Goal: Task Accomplishment & Management: Use online tool/utility

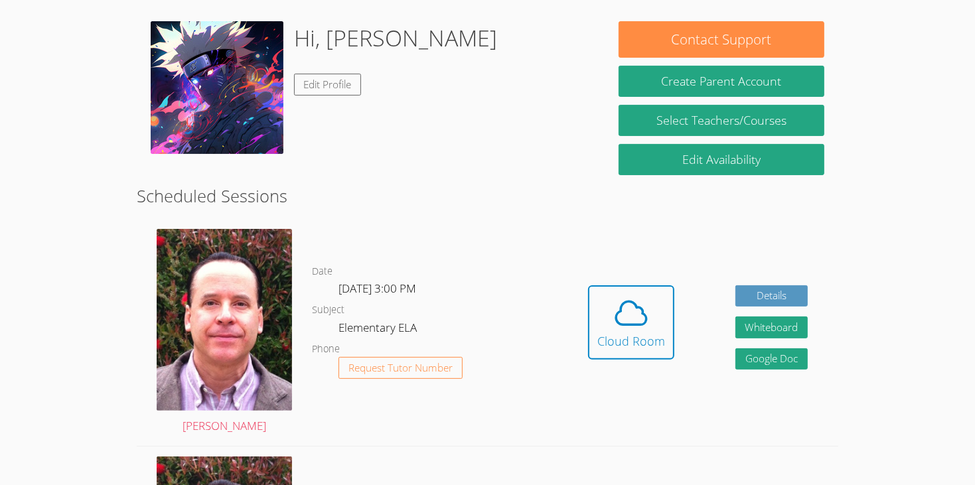
scroll to position [197, 0]
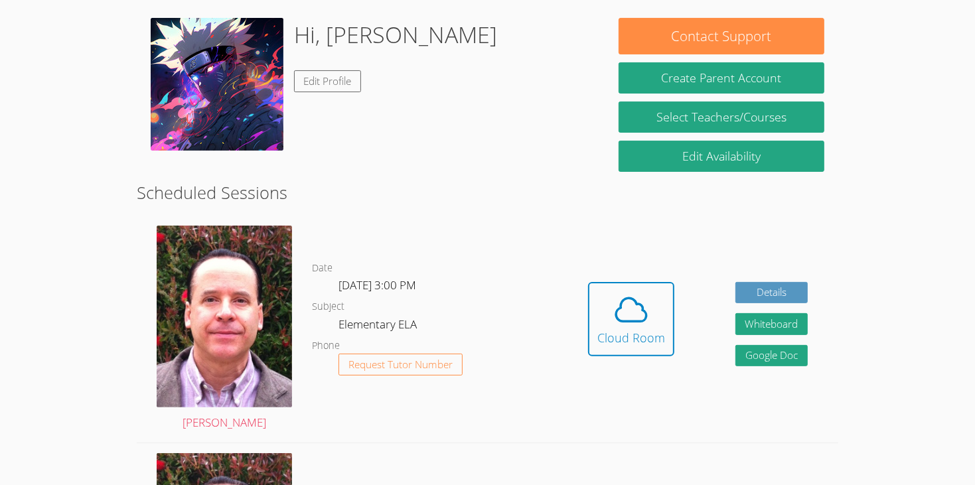
click at [950, 288] on html "Home Programs Sessions Tutors Messages Billing Logout [PERSON_NAME] Successfull…" at bounding box center [487, 45] width 975 height 485
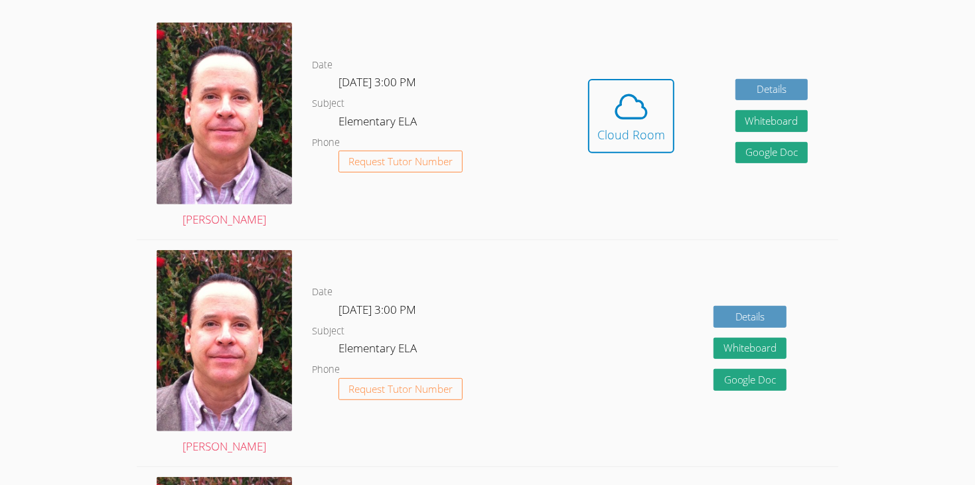
scroll to position [402, 0]
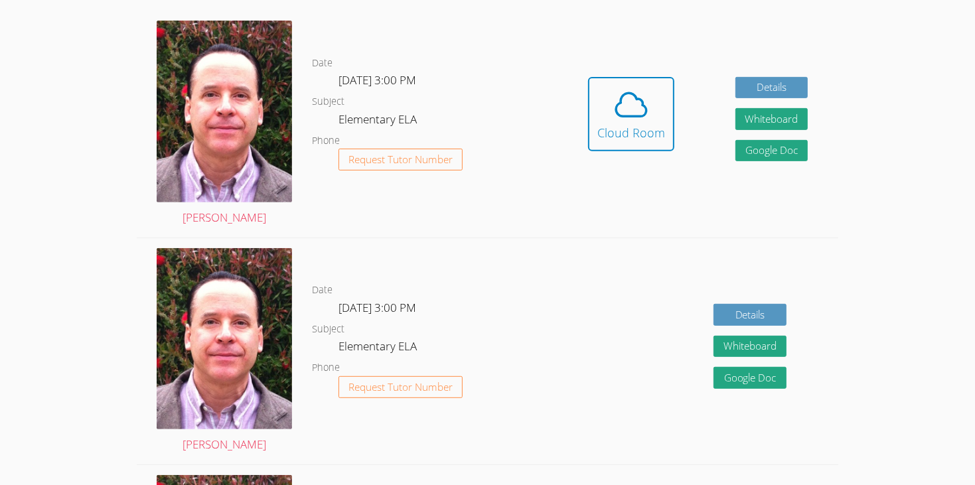
click at [337, 293] on dl "Date [DATE] 3:00 PM Subject Elementary ELA Phone Request Tutor Number" at bounding box center [435, 351] width 246 height 138
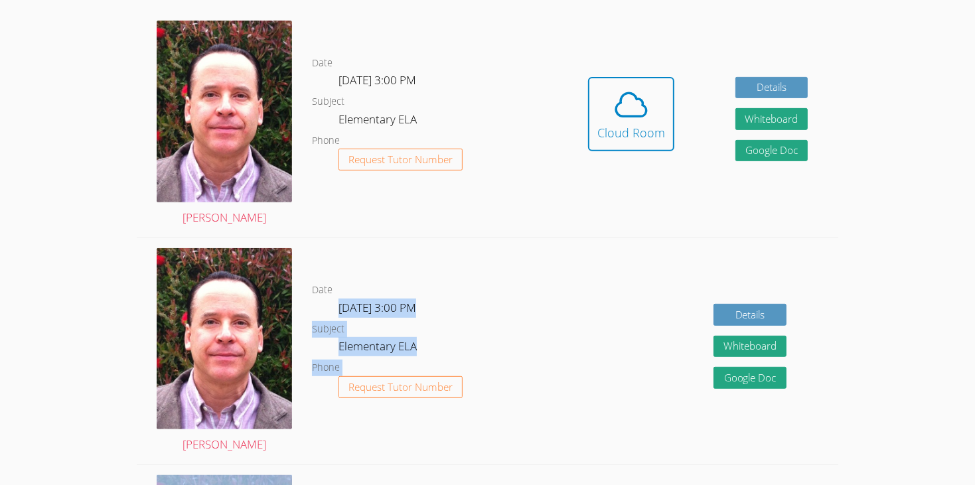
drag, startPoint x: 342, startPoint y: 289, endPoint x: 605, endPoint y: 271, distance: 263.5
click at [605, 271] on div "[PERSON_NAME] Date [DATE] 3:00 PM Subject Elementary ELA Phone Request Tutor Nu…" at bounding box center [488, 352] width 702 height 228
click at [623, 86] on icon at bounding box center [631, 104] width 37 height 37
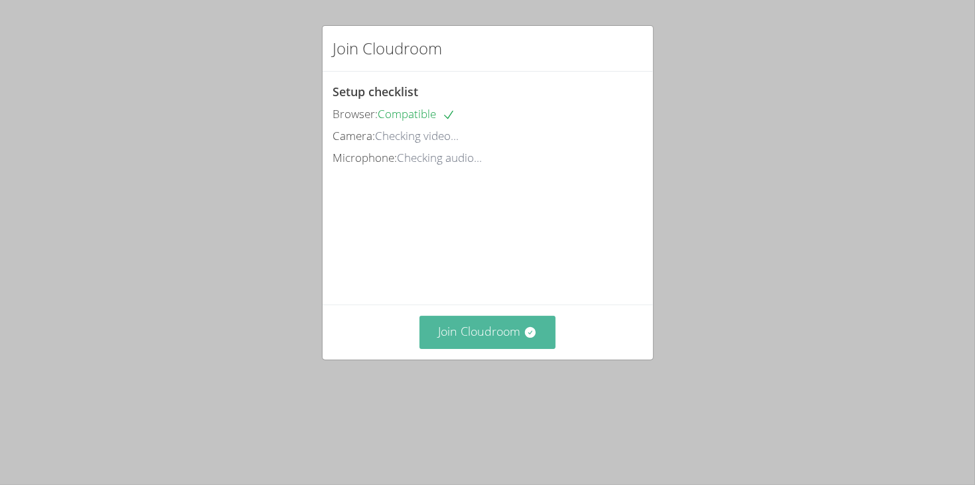
click at [532, 278] on video at bounding box center [432, 229] width 199 height 100
click at [500, 348] on button "Join Cloudroom" at bounding box center [487, 332] width 136 height 33
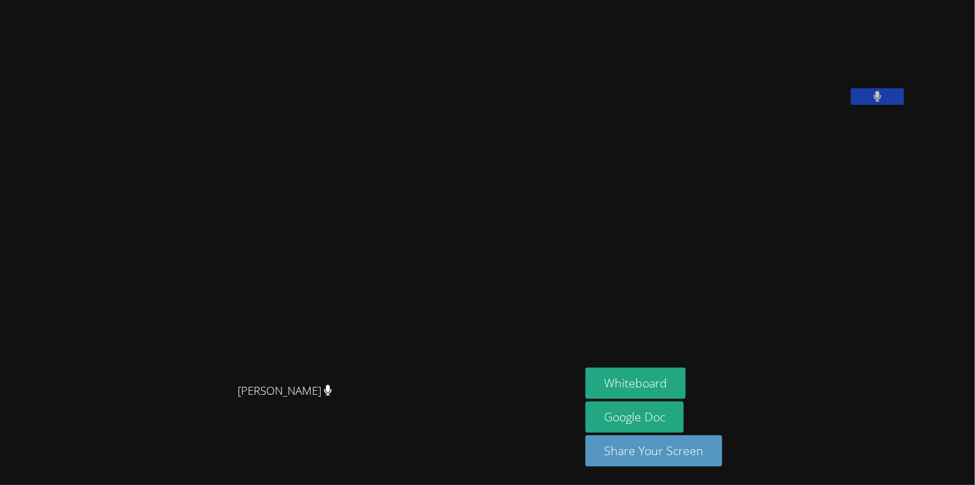
click at [904, 105] on button at bounding box center [877, 96] width 53 height 17
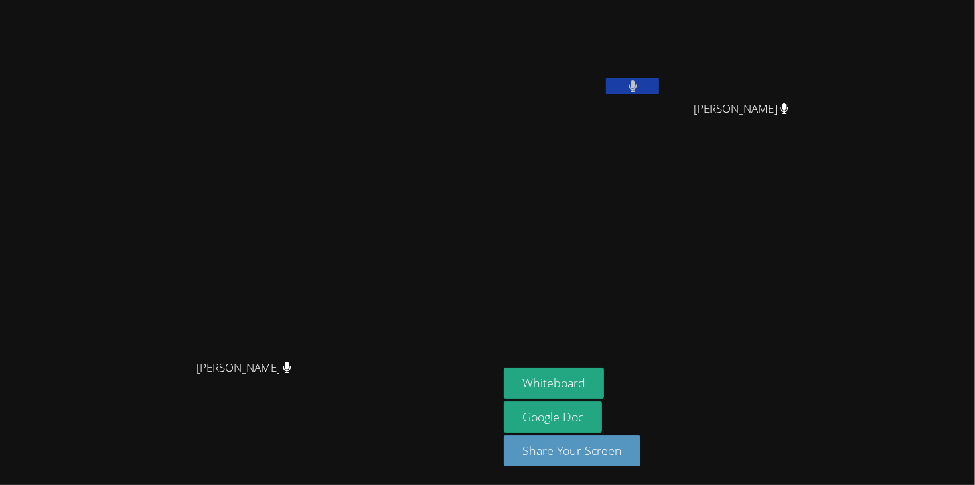
click at [662, 107] on div "Joseph Mireles OConnor" at bounding box center [583, 76] width 158 height 142
click at [637, 84] on icon at bounding box center [632, 85] width 9 height 11
click at [662, 76] on video at bounding box center [583, 49] width 158 height 89
click at [659, 94] on button at bounding box center [632, 86] width 53 height 17
click at [659, 81] on button at bounding box center [632, 86] width 53 height 17
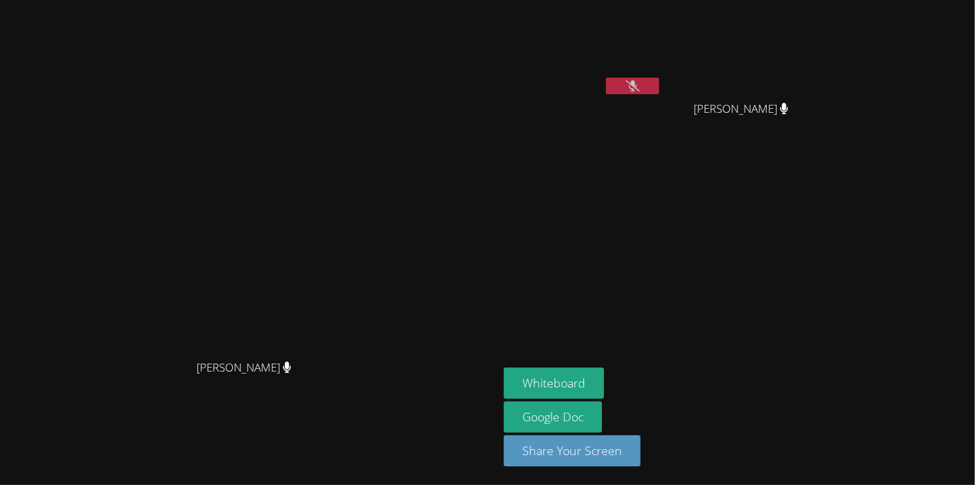
click at [659, 92] on button at bounding box center [632, 86] width 53 height 17
click at [604, 387] on button "Whiteboard" at bounding box center [554, 383] width 100 height 31
click at [662, 74] on video at bounding box center [583, 49] width 158 height 89
click at [659, 94] on button at bounding box center [632, 86] width 53 height 17
click at [637, 85] on icon at bounding box center [632, 85] width 9 height 11
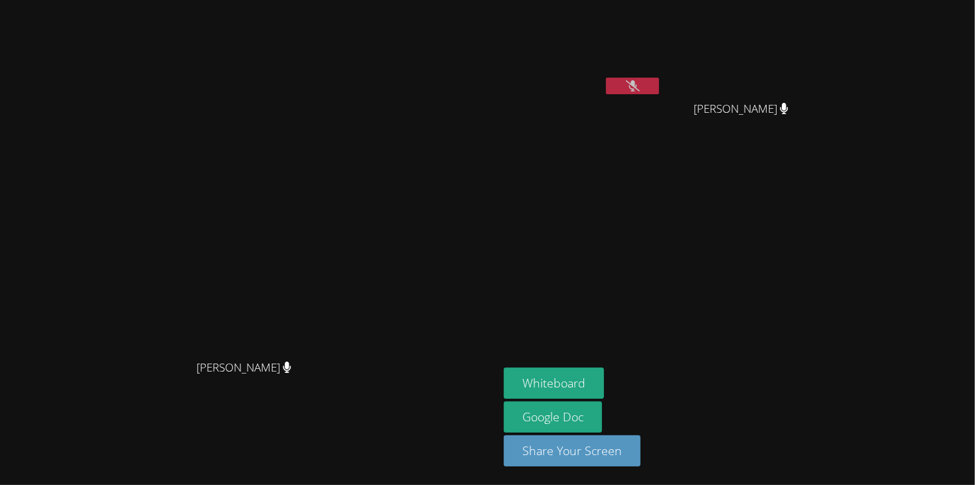
click at [640, 90] on icon at bounding box center [633, 85] width 14 height 11
click at [659, 94] on button at bounding box center [632, 86] width 53 height 17
click at [659, 92] on button at bounding box center [632, 86] width 53 height 17
click at [659, 91] on button at bounding box center [632, 86] width 53 height 17
click at [659, 90] on button at bounding box center [632, 86] width 53 height 17
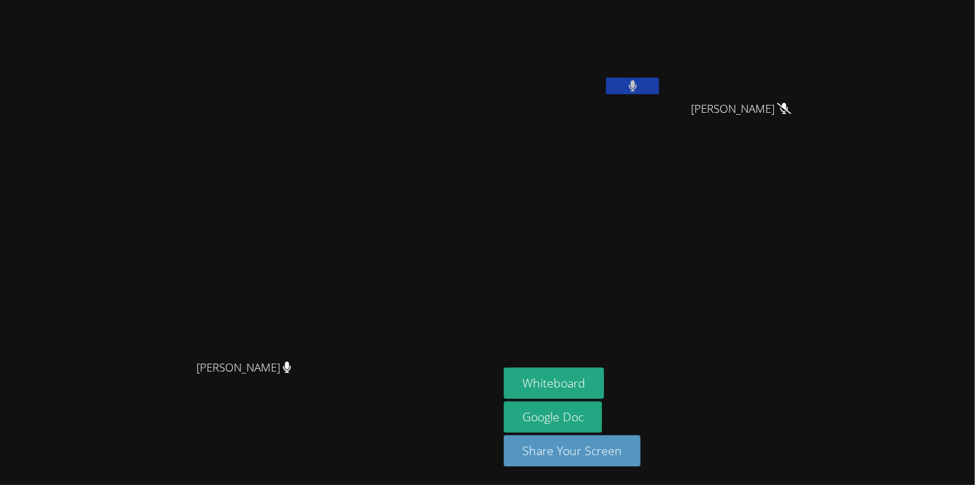
click at [662, 75] on video at bounding box center [583, 49] width 158 height 89
click at [662, 76] on video at bounding box center [583, 49] width 158 height 89
click at [659, 94] on button at bounding box center [632, 86] width 53 height 17
click at [659, 83] on button at bounding box center [632, 86] width 53 height 17
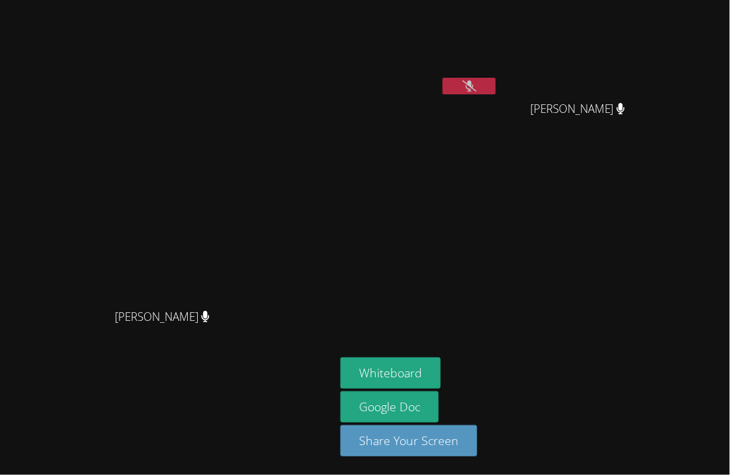
click at [496, 78] on button at bounding box center [469, 86] width 53 height 17
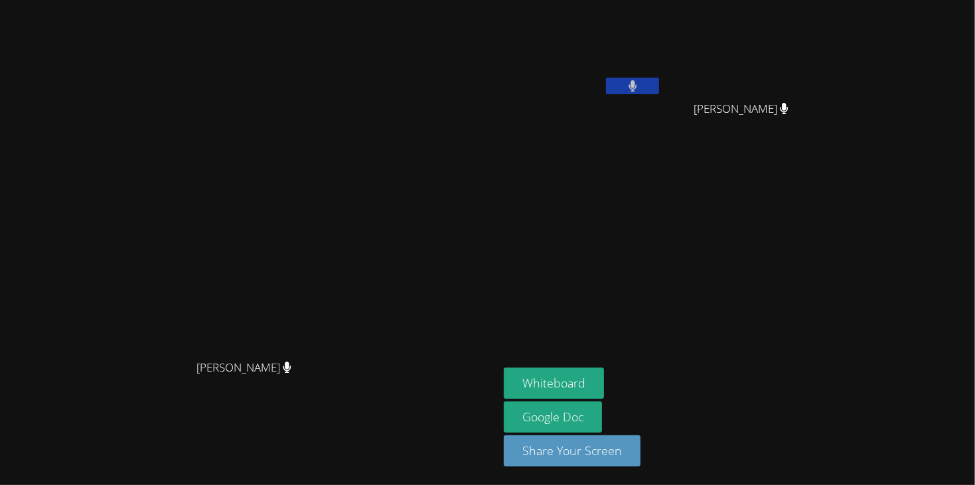
click at [659, 82] on button at bounding box center [632, 86] width 53 height 17
click at [659, 81] on button at bounding box center [632, 86] width 53 height 17
click at [640, 80] on icon at bounding box center [633, 85] width 14 height 11
click at [636, 84] on icon at bounding box center [632, 85] width 8 height 11
click at [825, 28] on video at bounding box center [746, 49] width 158 height 89
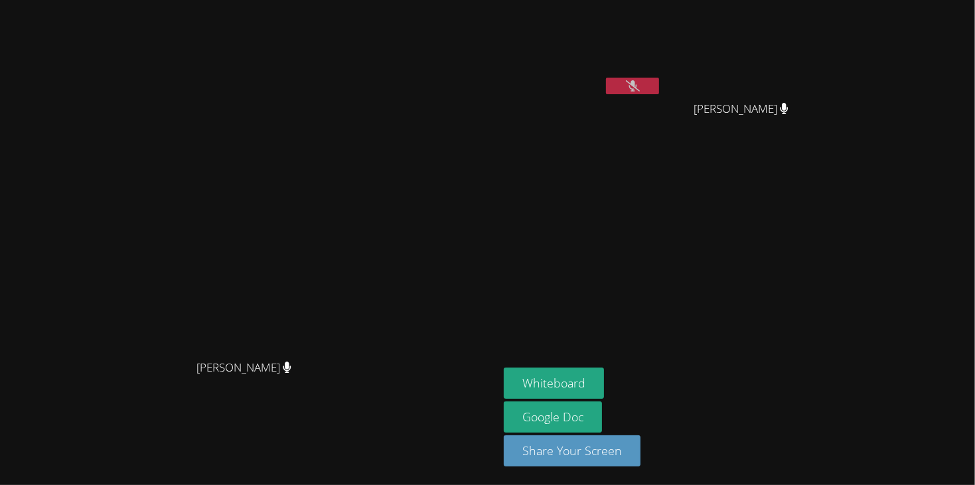
click at [640, 81] on icon at bounding box center [633, 85] width 14 height 11
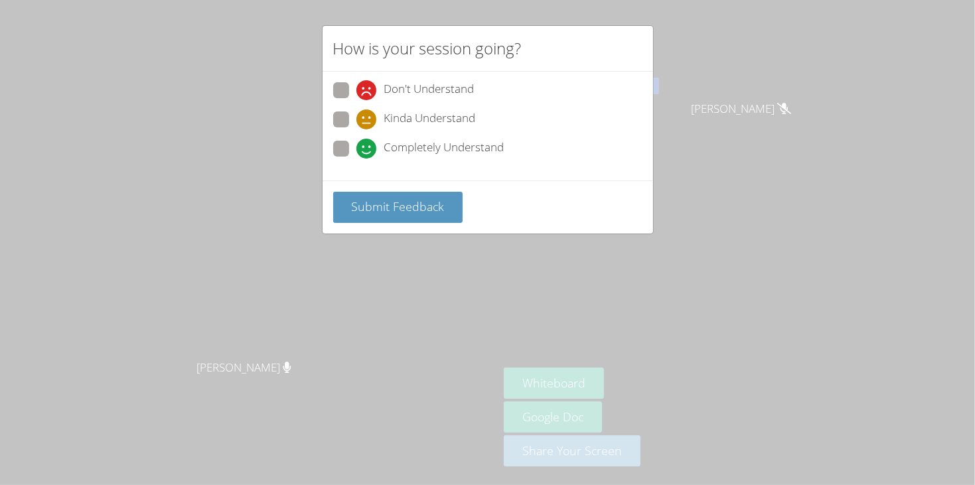
click at [356, 159] on span at bounding box center [356, 159] width 0 height 0
click at [356, 146] on input "Completely Understand" at bounding box center [361, 146] width 11 height 11
radio input "true"
click at [398, 214] on button "Submit Feedback" at bounding box center [398, 207] width 130 height 31
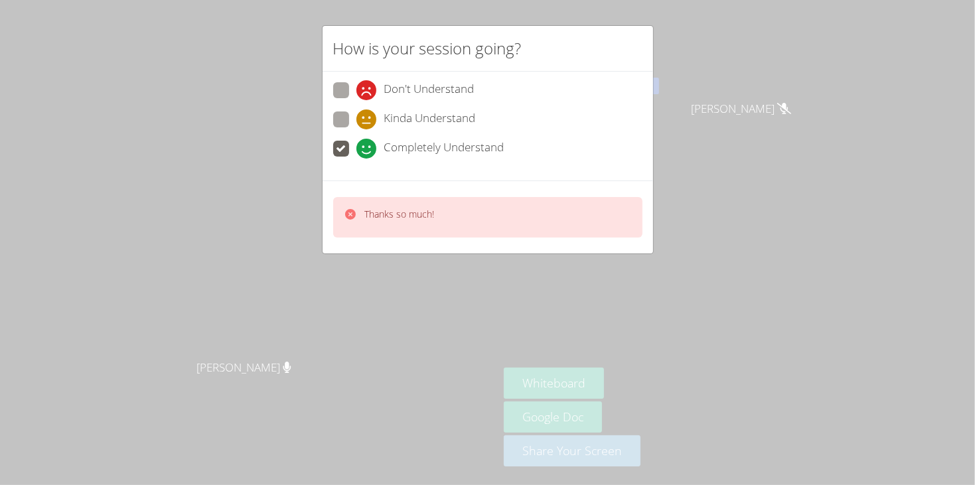
click at [505, 242] on div "Thanks so much!" at bounding box center [488, 217] width 331 height 73
click at [511, 228] on div "Thanks so much!" at bounding box center [487, 217] width 309 height 40
click at [516, 212] on div "Thanks so much!" at bounding box center [487, 217] width 309 height 40
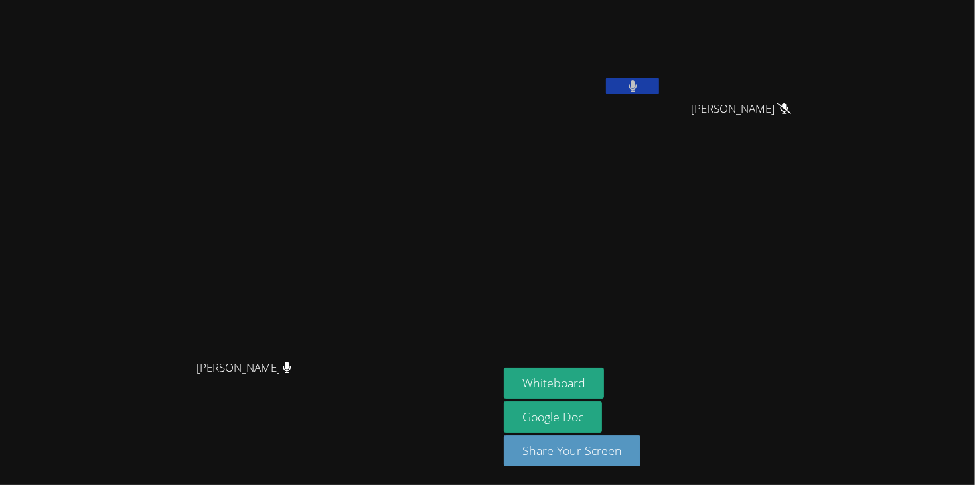
click at [349, 200] on video at bounding box center [249, 216] width 199 height 275
click at [659, 92] on button at bounding box center [632, 86] width 53 height 17
